Goal: Task Accomplishment & Management: Manage account settings

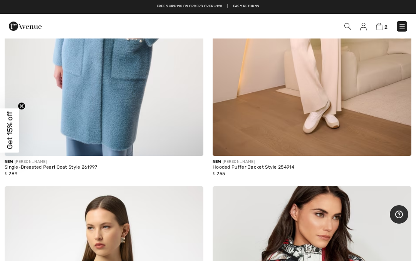
click at [329, 91] on img at bounding box center [312, 7] width 199 height 298
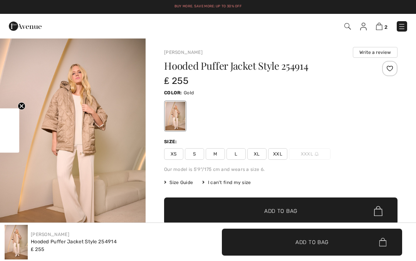
checkbox input "true"
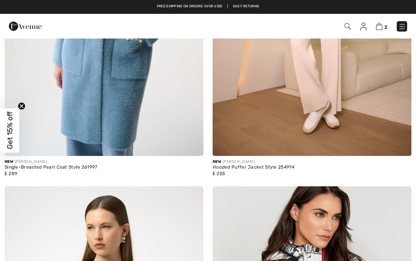
click at [405, 22] on link at bounding box center [402, 26] width 10 height 10
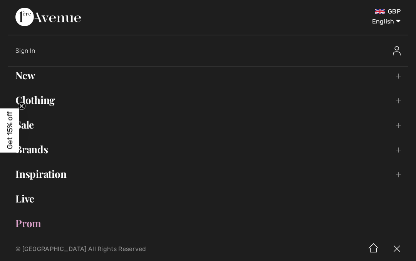
click at [401, 22] on select "English Français" at bounding box center [381, 19] width 40 height 23
click at [27, 54] on div "Sign In" at bounding box center [162, 51] width 295 height 8
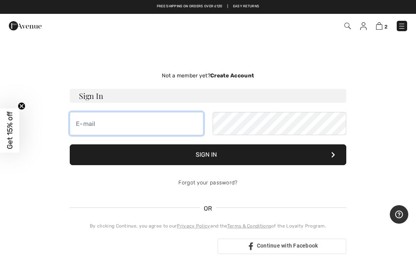
click at [94, 131] on input "email" at bounding box center [137, 123] width 134 height 23
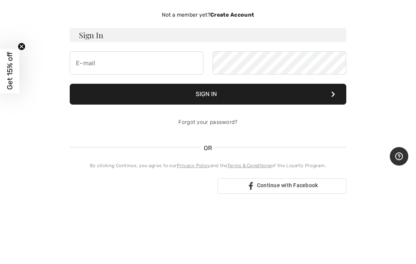
type input "apples21@virginmedia.com"
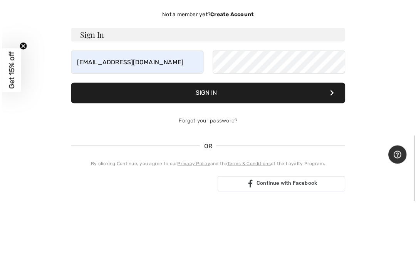
scroll to position [61, 0]
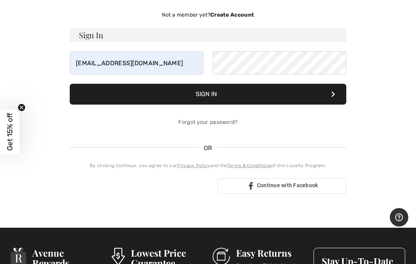
click at [333, 96] on icon at bounding box center [333, 94] width 4 height 6
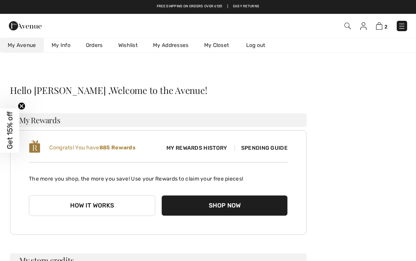
click at [382, 22] on link "2" at bounding box center [382, 25] width 12 height 9
click at [380, 26] on img at bounding box center [379, 25] width 7 height 7
click at [379, 23] on img at bounding box center [379, 25] width 7 height 7
click at [379, 25] on img at bounding box center [379, 25] width 7 height 7
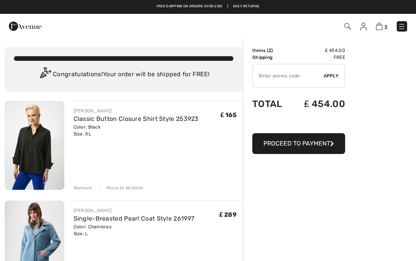
click at [24, 149] on img at bounding box center [35, 145] width 60 height 89
click at [33, 149] on img at bounding box center [35, 145] width 60 height 89
click at [37, 152] on img at bounding box center [35, 145] width 60 height 89
click at [28, 150] on img at bounding box center [35, 145] width 60 height 89
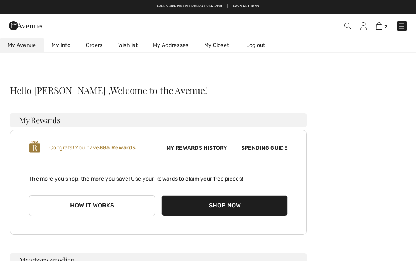
click at [380, 26] on img at bounding box center [379, 25] width 7 height 7
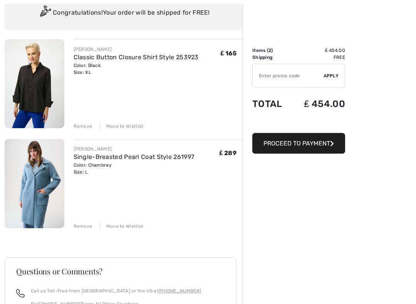
scroll to position [61, 0]
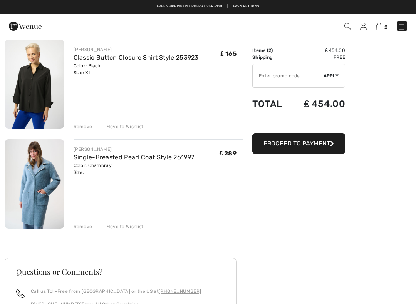
click at [46, 190] on img at bounding box center [35, 183] width 60 height 89
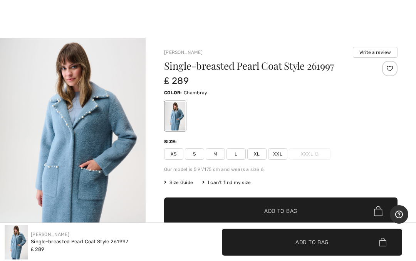
click at [7, 252] on img at bounding box center [16, 242] width 23 height 35
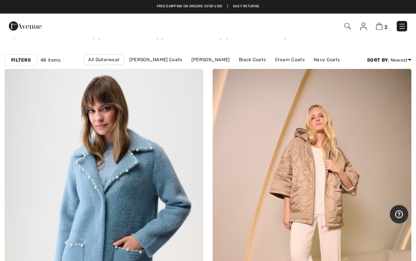
scroll to position [67, 0]
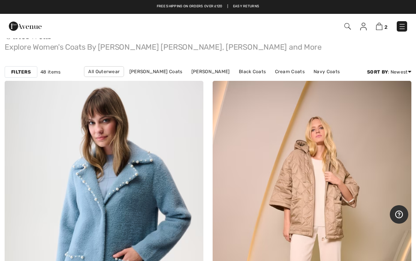
click at [402, 25] on img at bounding box center [402, 27] width 8 height 8
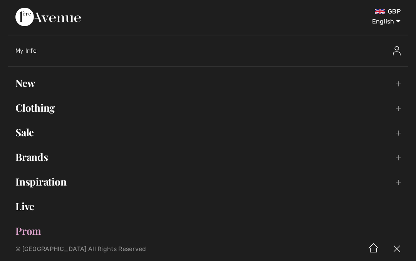
click at [383, 50] on div at bounding box center [359, 51] width 98 height 25
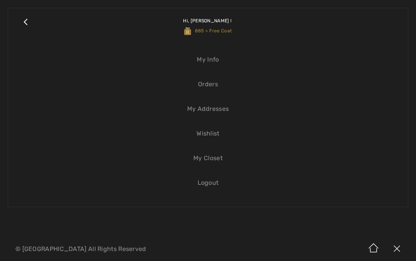
click at [231, 35] on span "Hi, Sally ! 885 = Free Coat" at bounding box center [208, 25] width 50 height 31
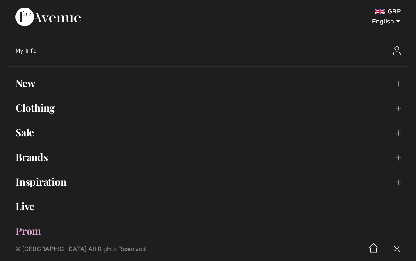
scroll to position [0, 0]
click at [400, 52] on img at bounding box center [397, 50] width 8 height 9
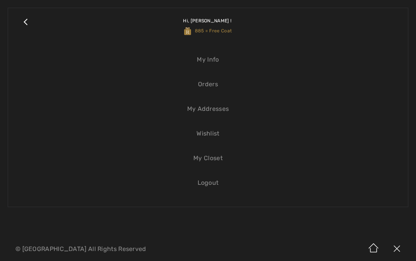
click at [212, 64] on link "My Info" at bounding box center [208, 59] width 385 height 17
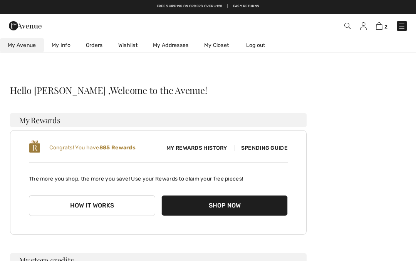
click at [256, 151] on span "Spending Guide" at bounding box center [261, 148] width 53 height 7
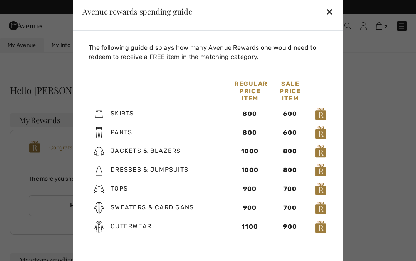
click at [333, 10] on div "✕" at bounding box center [330, 11] width 8 height 16
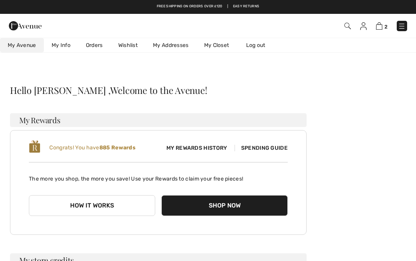
click at [382, 24] on img at bounding box center [379, 25] width 7 height 7
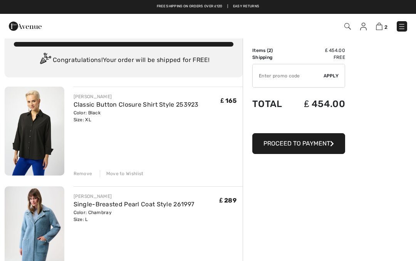
scroll to position [13, 0]
